Goal: Task Accomplishment & Management: Use online tool/utility

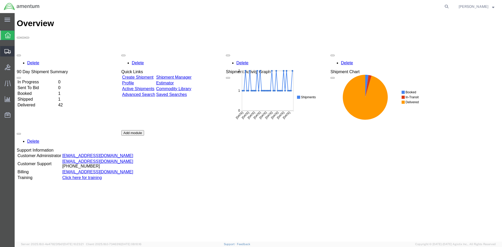
click at [0, 0] on span "Shipment Manager" at bounding box center [0, 0] width 0 height 0
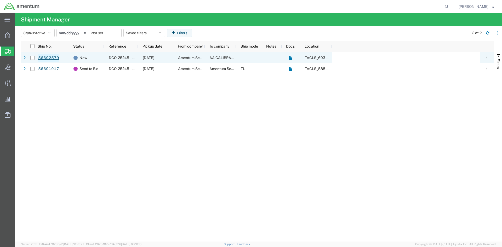
click at [43, 56] on link "56692579" at bounding box center [48, 58] width 21 height 8
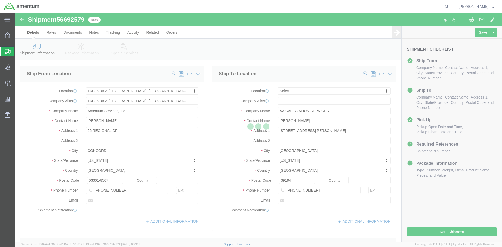
select select "42708"
select select
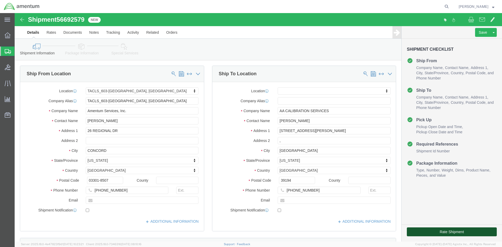
click button "Rate Shipment"
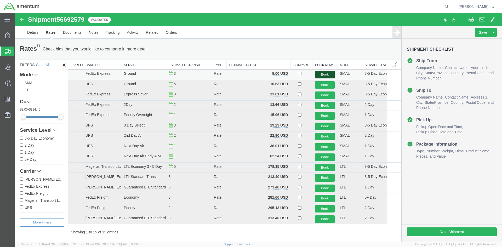
click at [319, 74] on button "Book" at bounding box center [325, 75] width 20 height 8
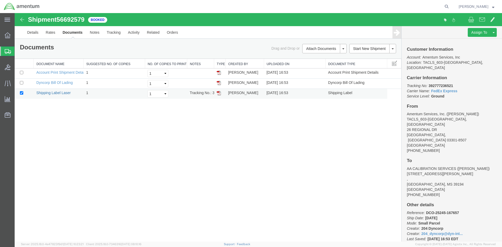
click at [51, 91] on link "Shipping Label Laser" at bounding box center [53, 93] width 34 height 4
